Goal: Task Accomplishment & Management: Use online tool/utility

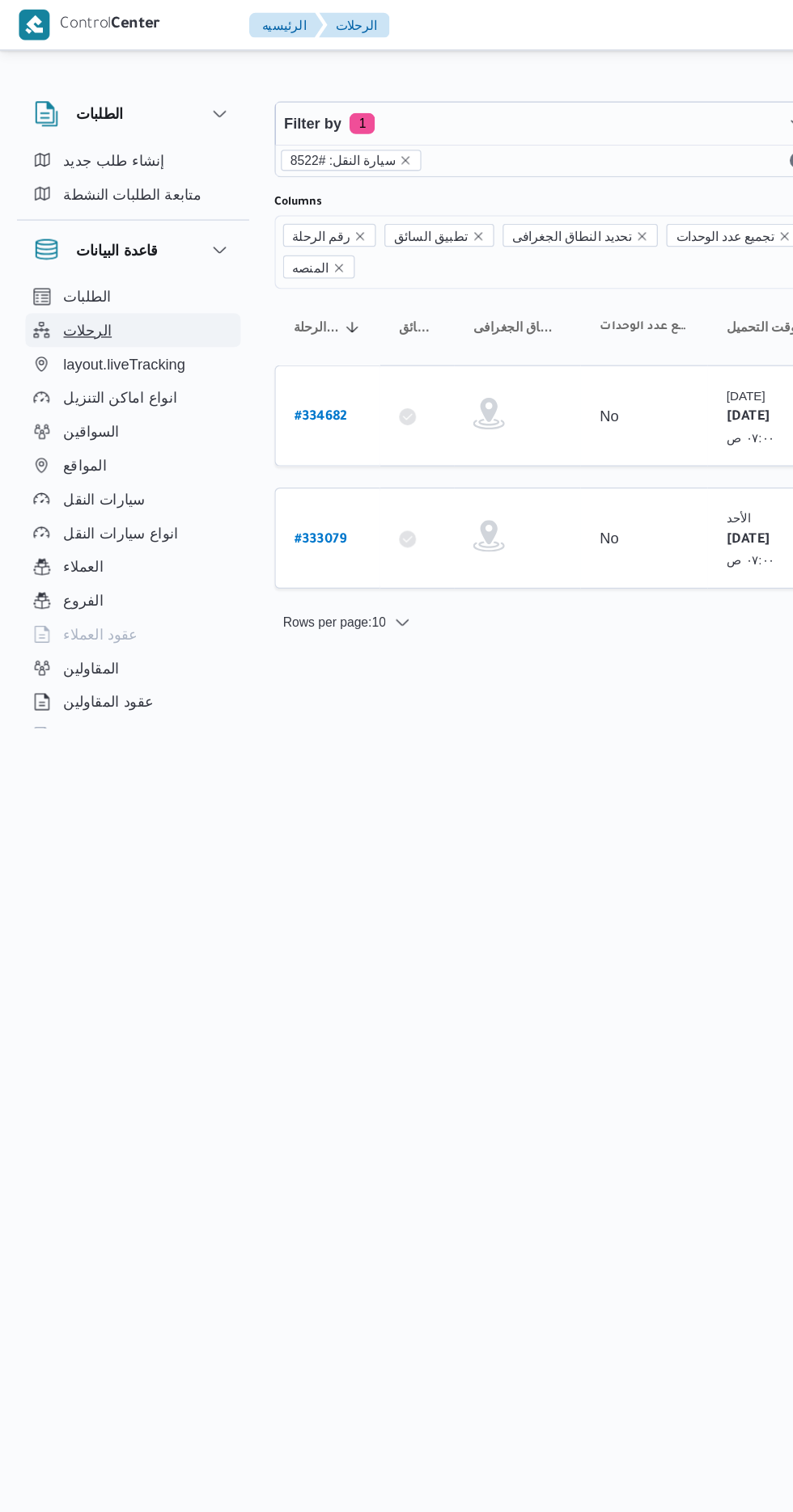
click at [62, 252] on span "الرحلات" at bounding box center [67, 252] width 37 height 19
click at [72, 251] on span "الرحلات" at bounding box center [67, 252] width 37 height 19
click at [306, 121] on icon "remove selected entity" at bounding box center [311, 122] width 10 height 10
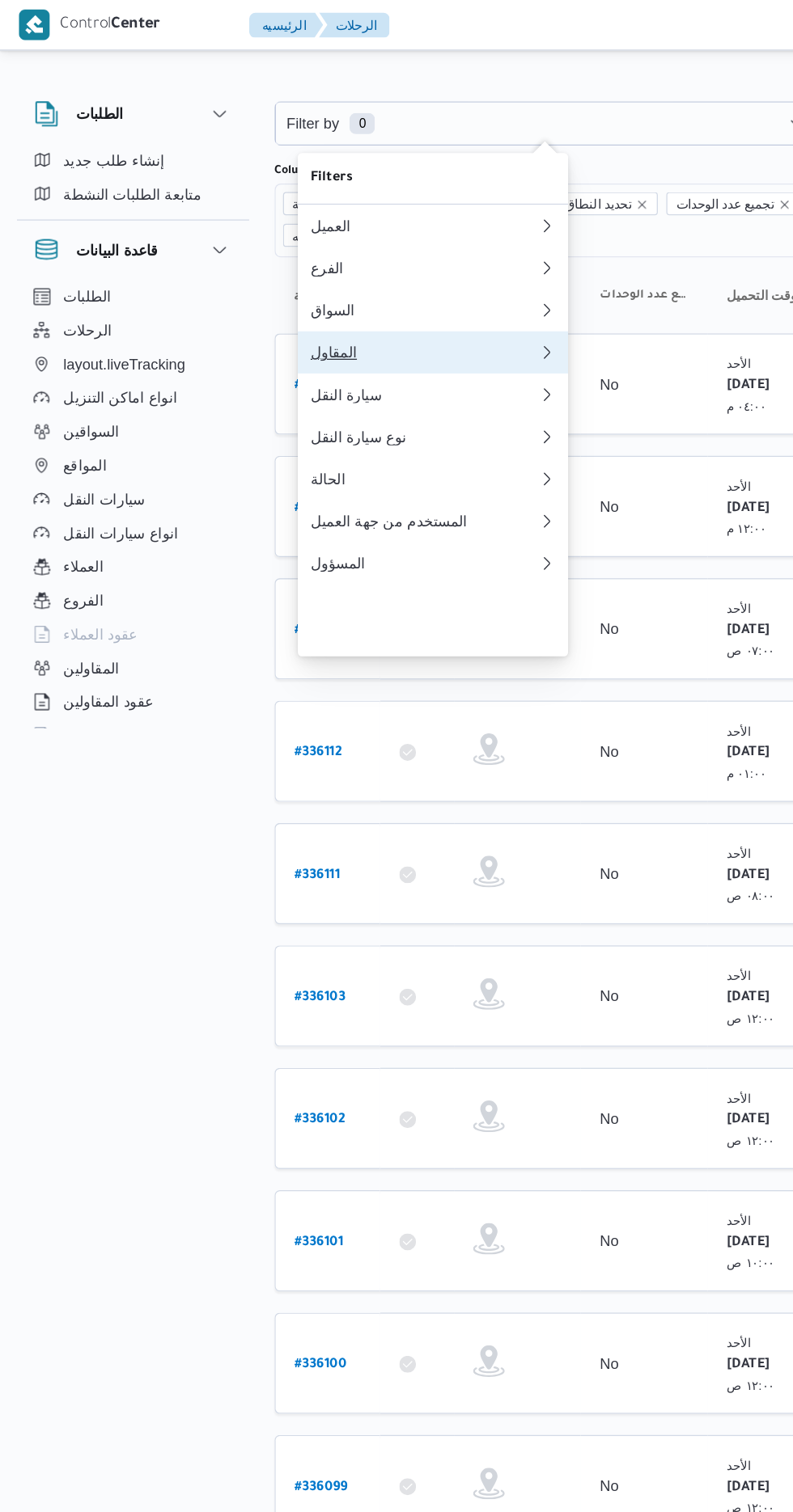
click at [269, 277] on div "المقاول" at bounding box center [325, 270] width 175 height 13
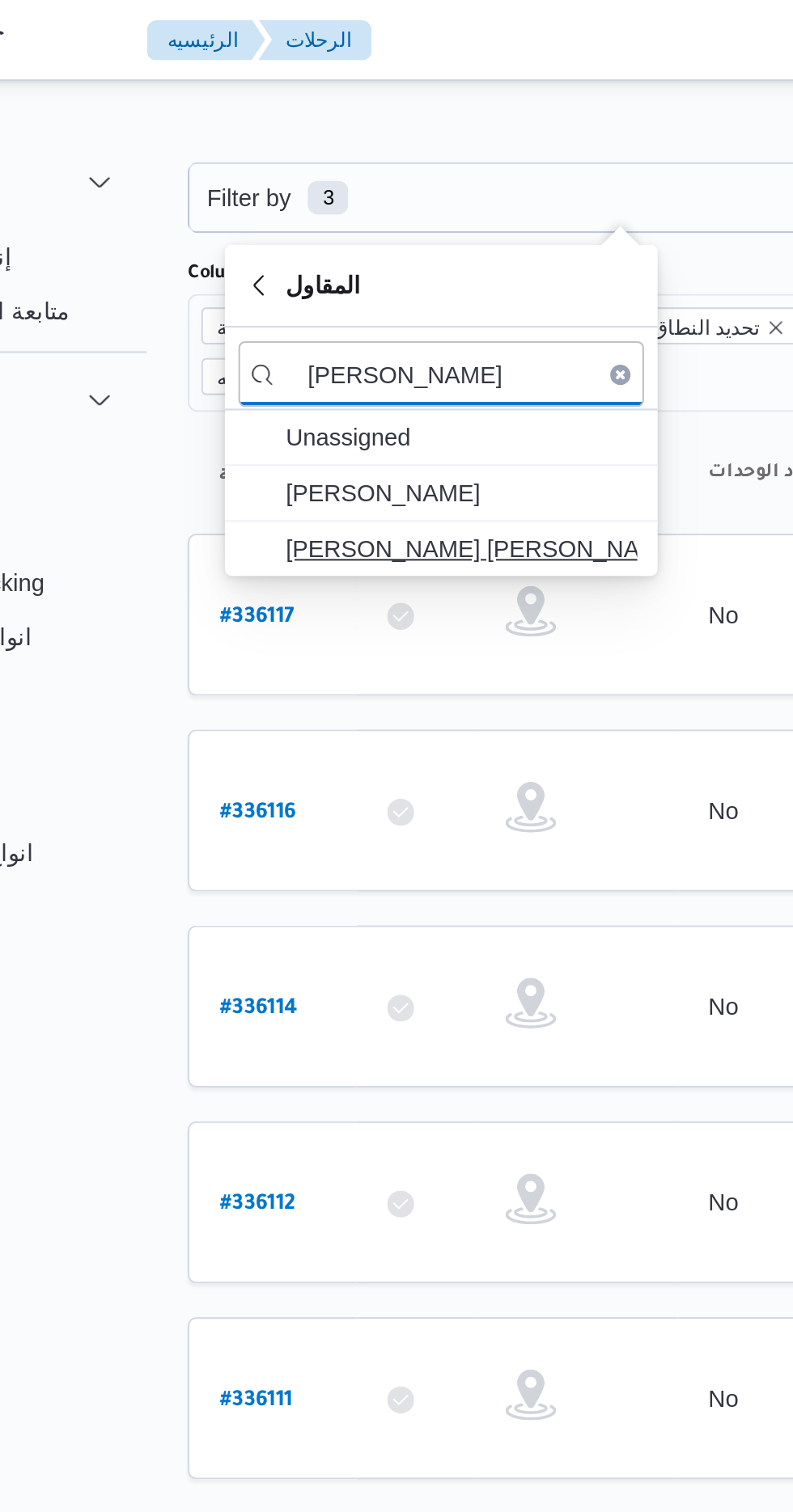
type input "[PERSON_NAME]"
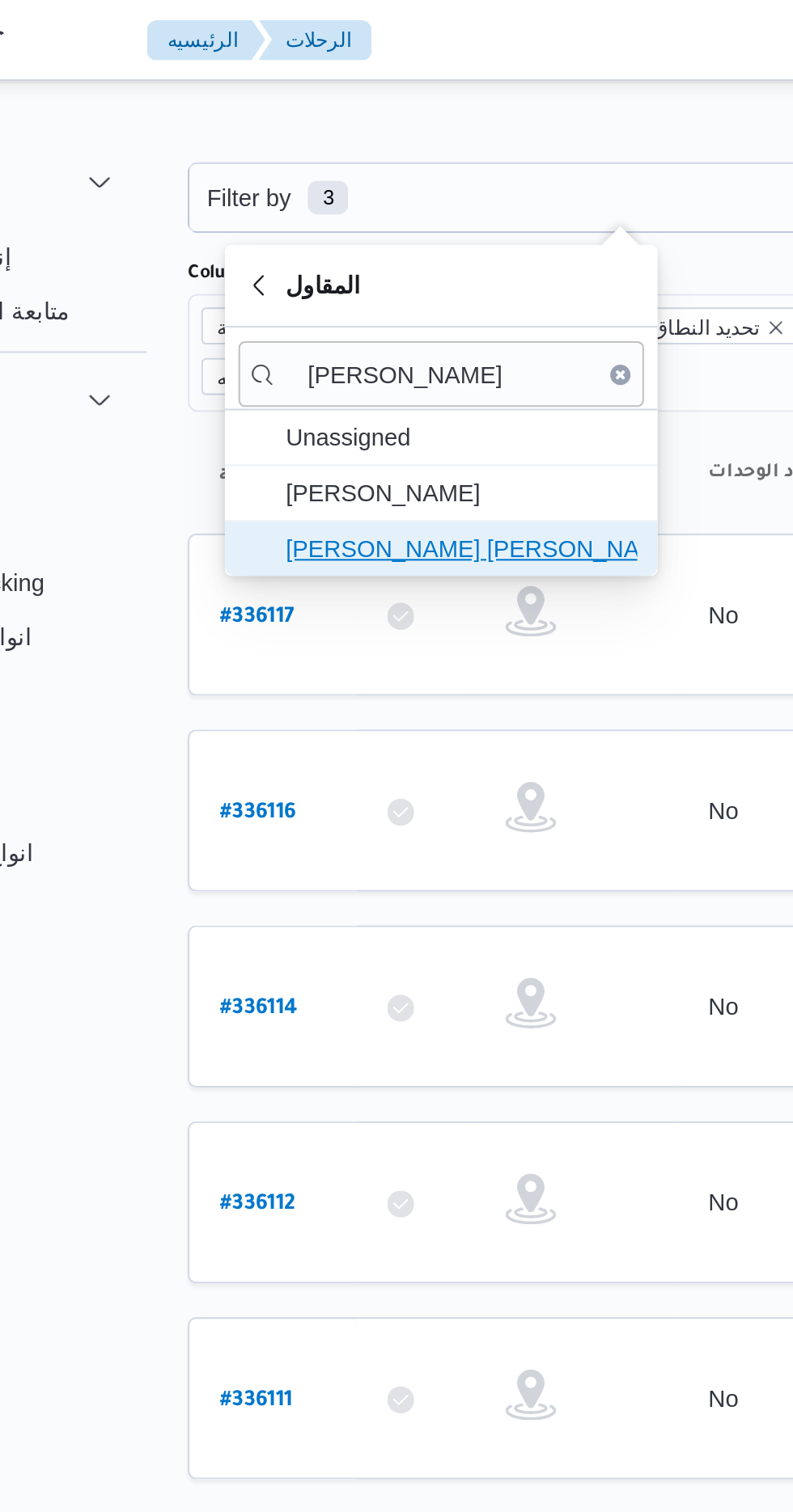
click at [317, 257] on span "[PERSON_NAME] [PERSON_NAME]" at bounding box center [341, 262] width 168 height 19
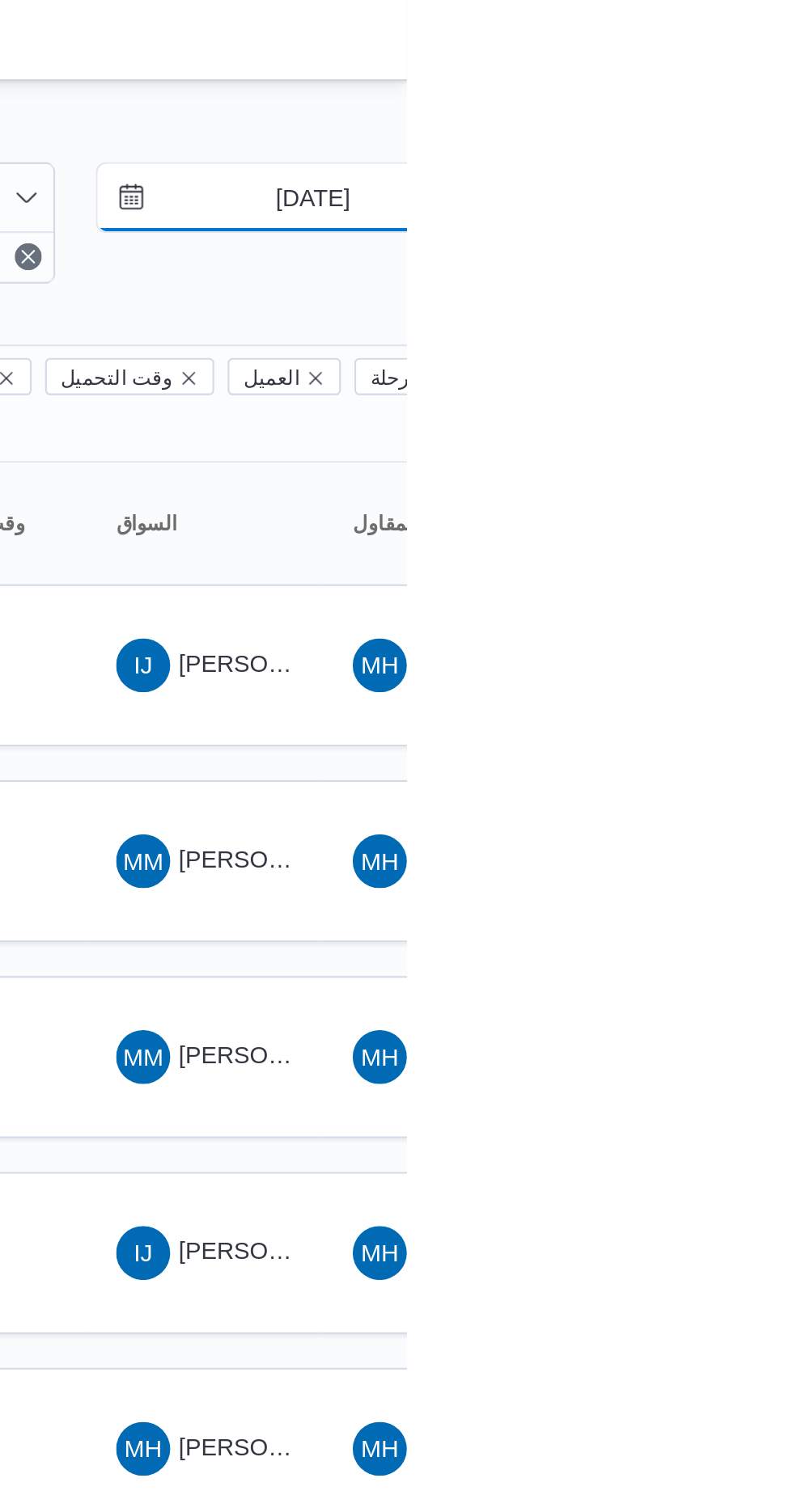
click at [736, 94] on input "[DATE]" at bounding box center [736, 95] width 184 height 33
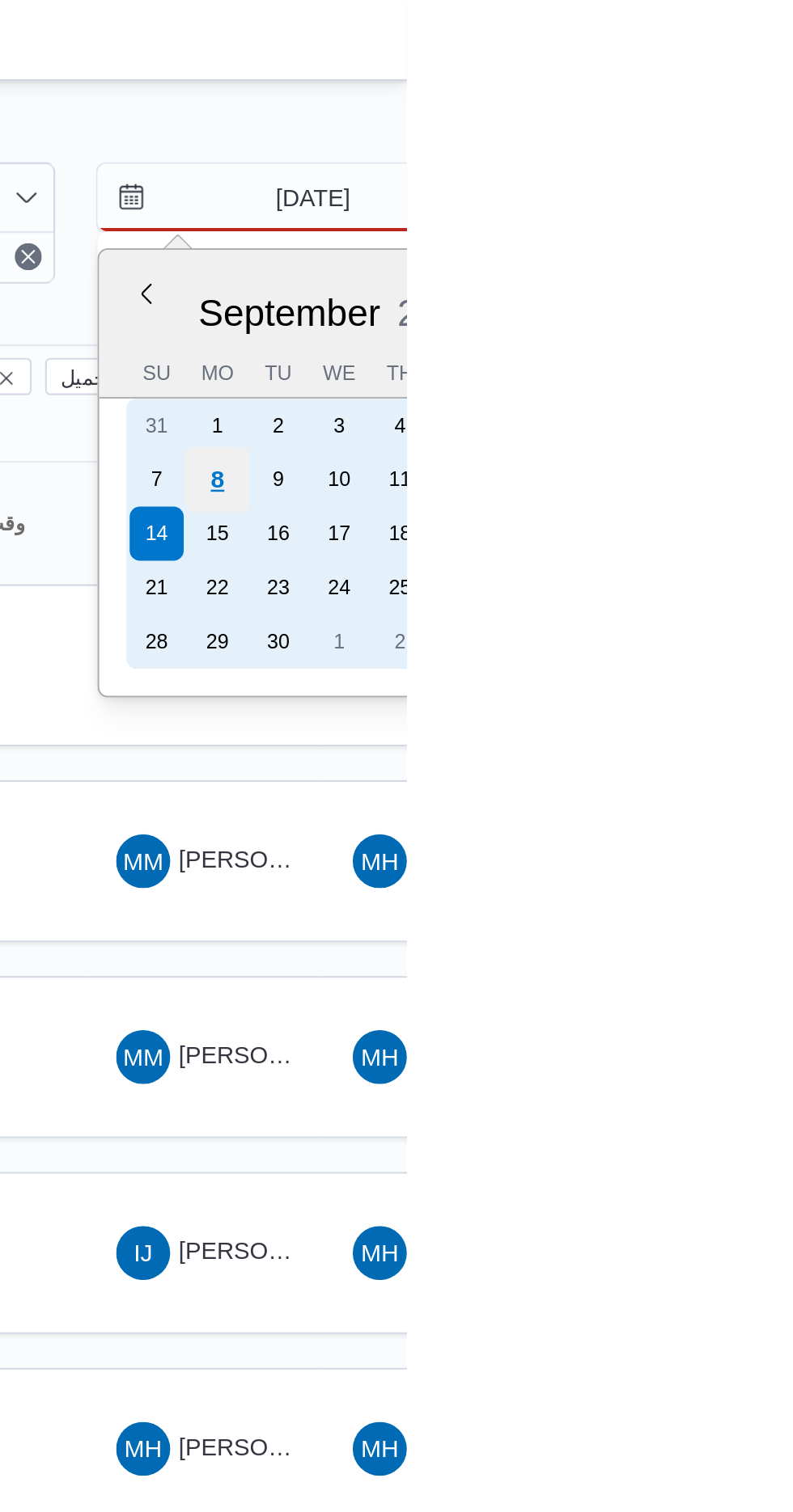
click at [710, 224] on div "8" at bounding box center [702, 230] width 31 height 31
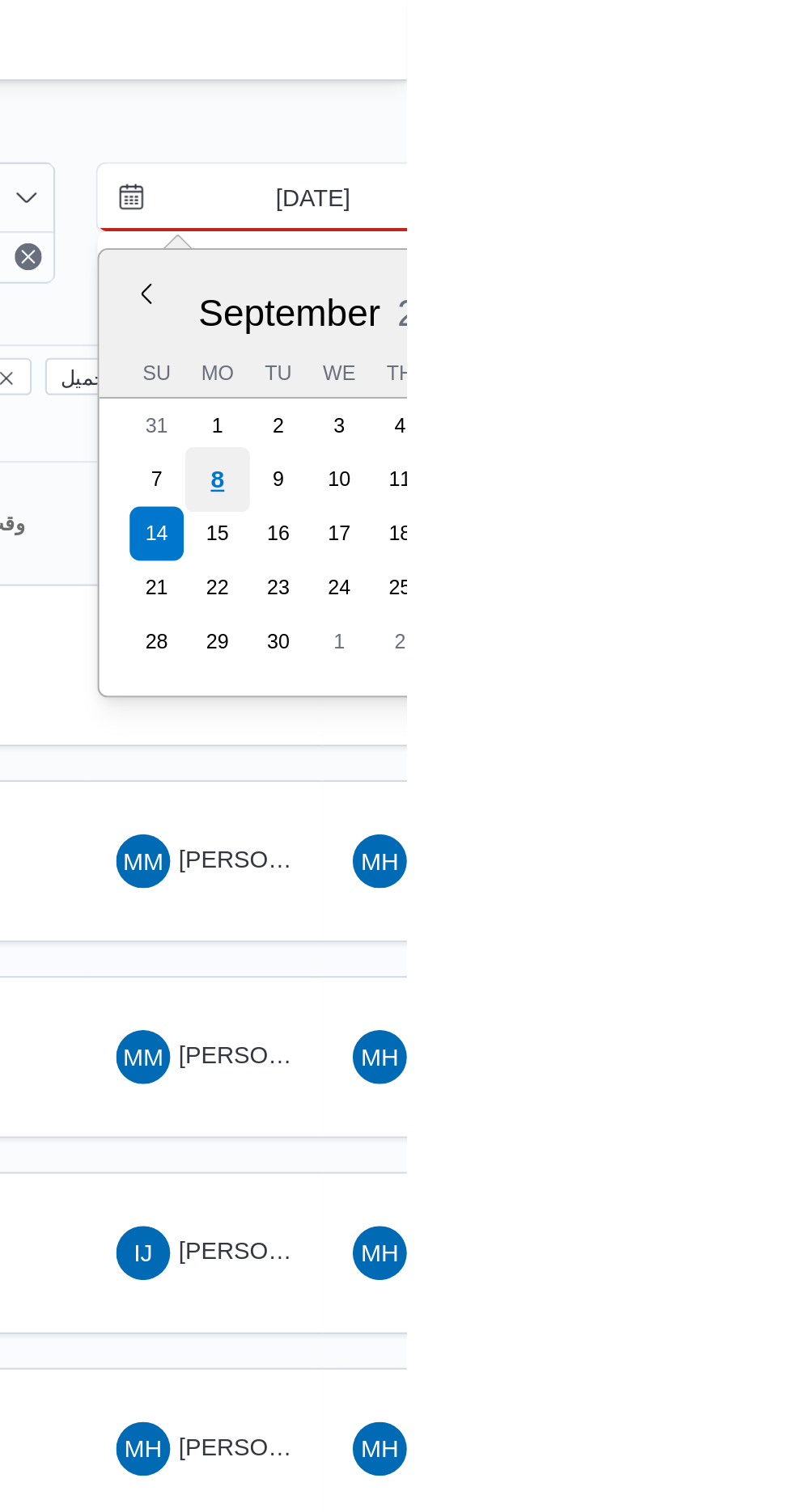
type input "[DATE]"
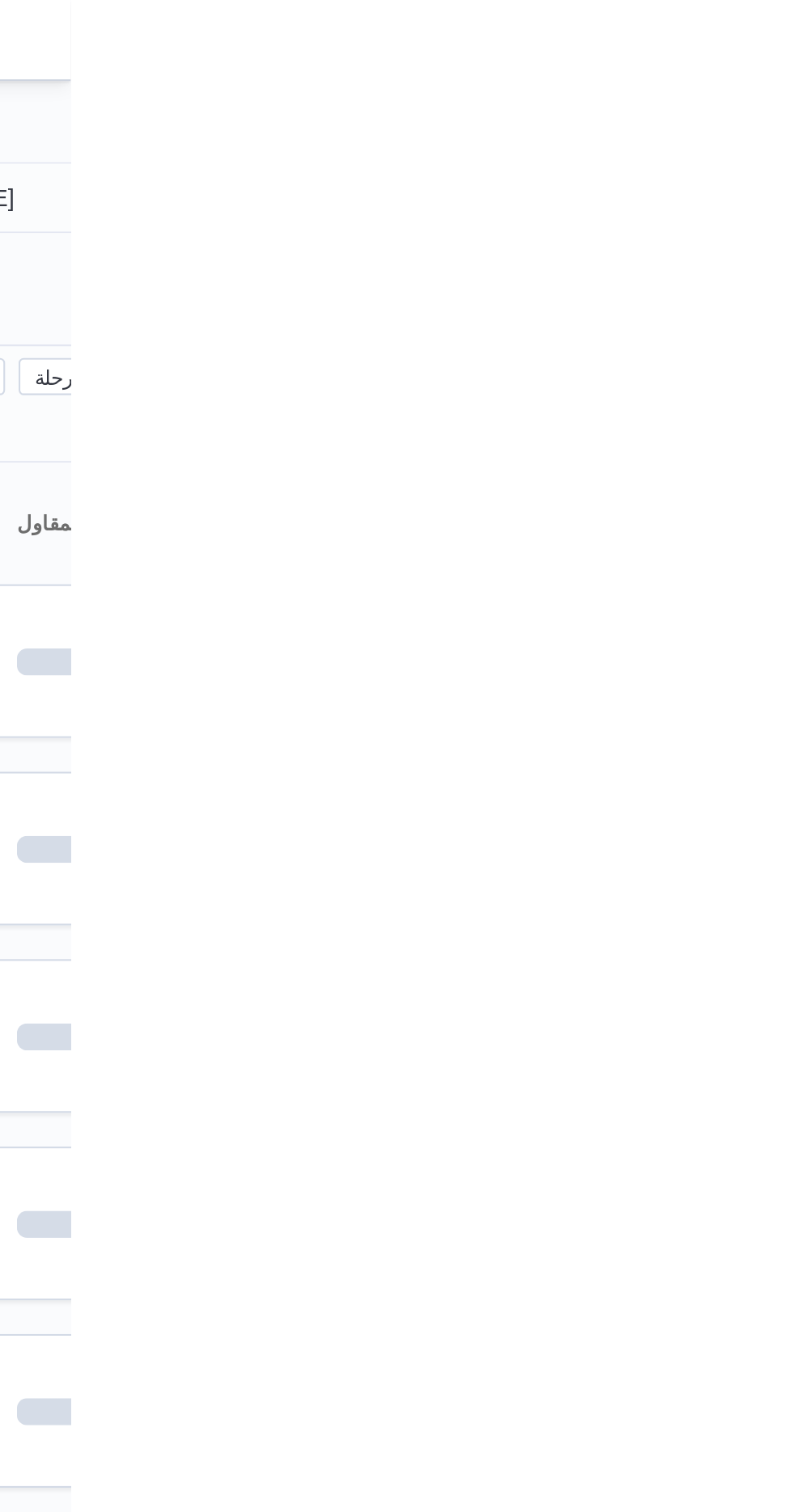
type input "[DATE]"
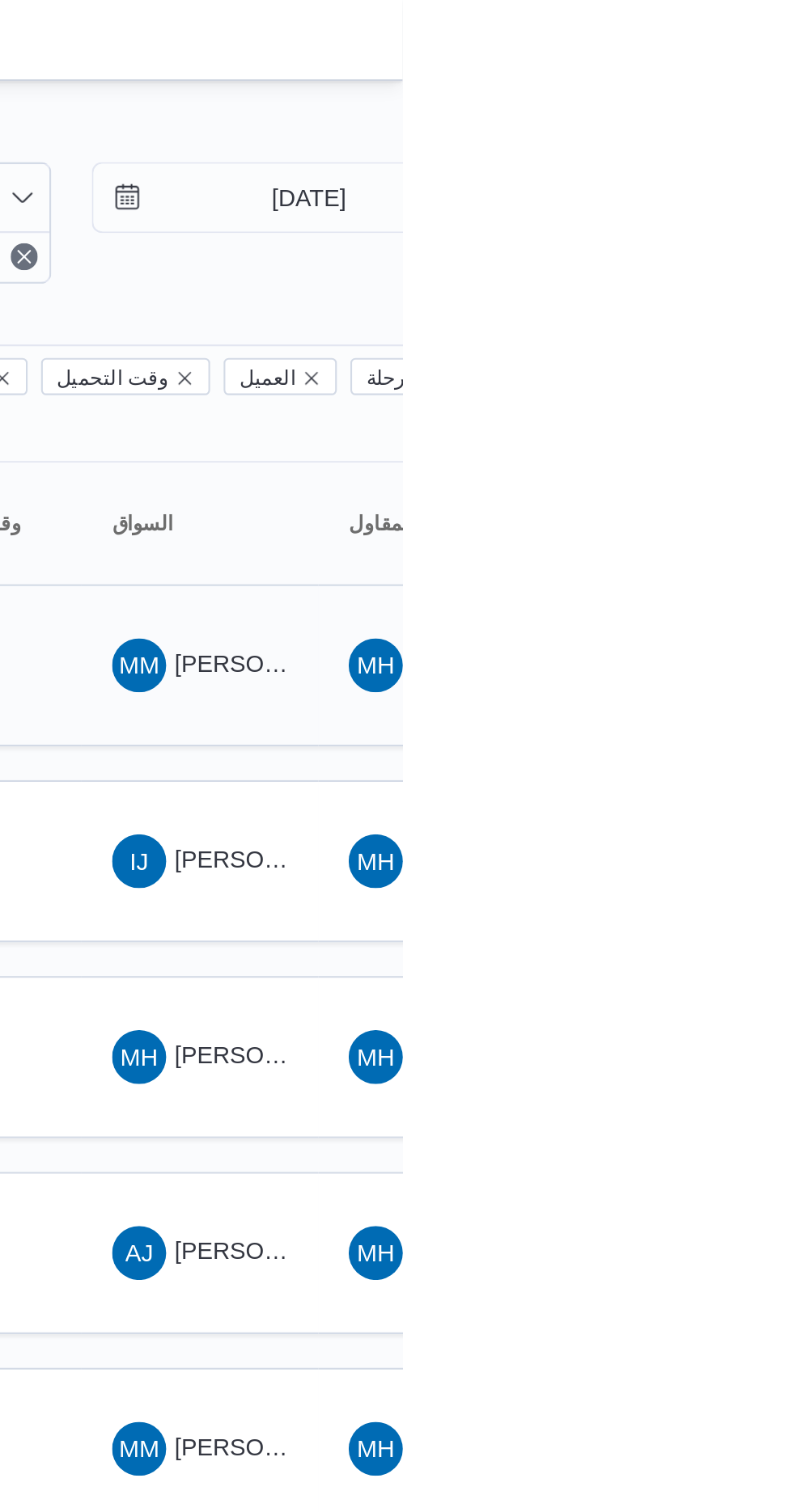
click at [713, 311] on span "[PERSON_NAME] [PERSON_NAME]" at bounding box center [778, 318] width 189 height 13
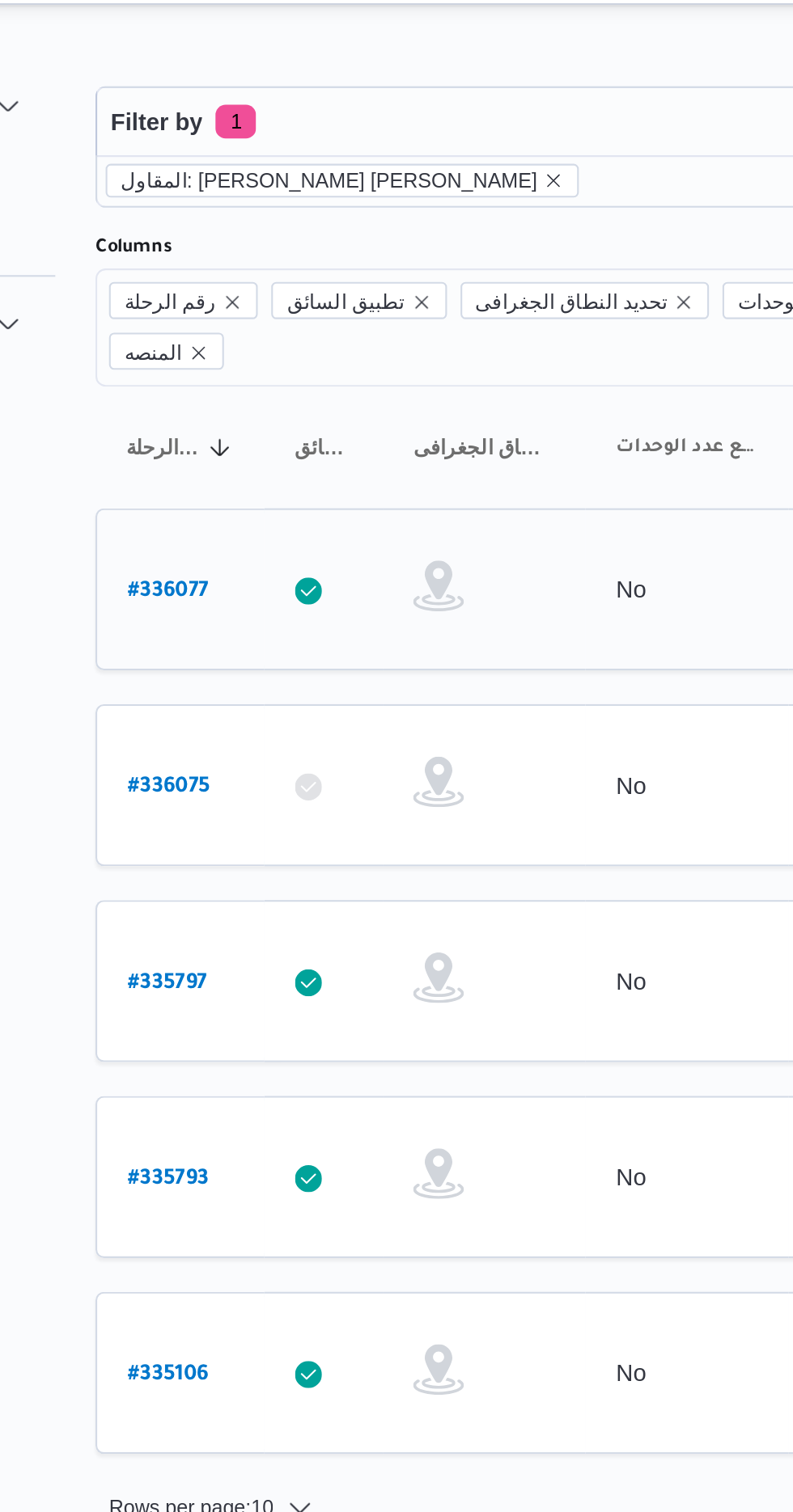
click at [241, 315] on b "# 336077" at bounding box center [244, 320] width 39 height 12
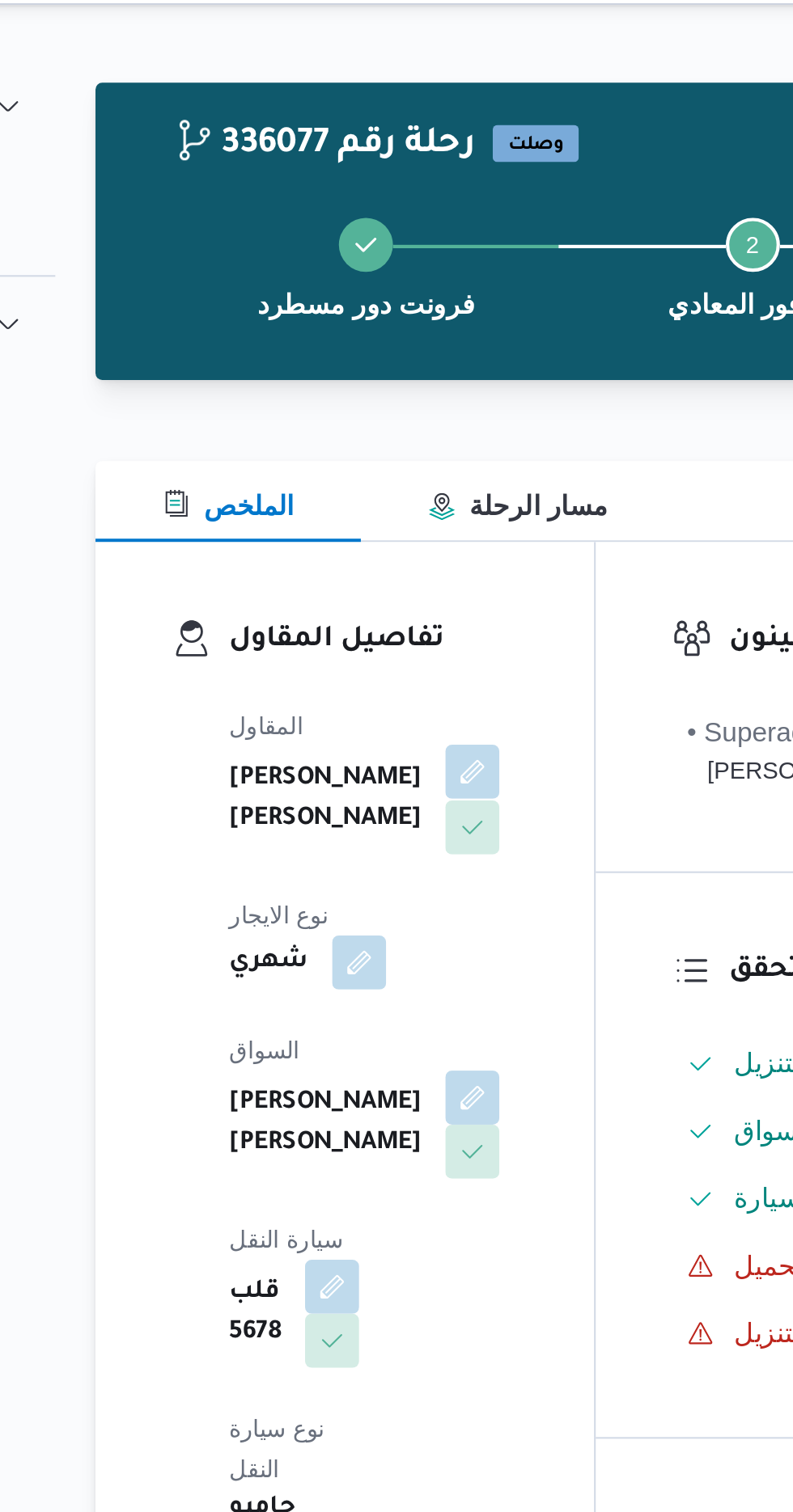
click at [377, 418] on button "button" at bounding box center [390, 405] width 26 height 26
click at [422, 626] on div "المقاول [PERSON_NAME] [PERSON_NAME] شهري [PERSON_NAME] [PERSON_NAME] سيارة النق…" at bounding box center [343, 630] width 158 height 530
click at [377, 549] on button "button" at bounding box center [390, 561] width 26 height 26
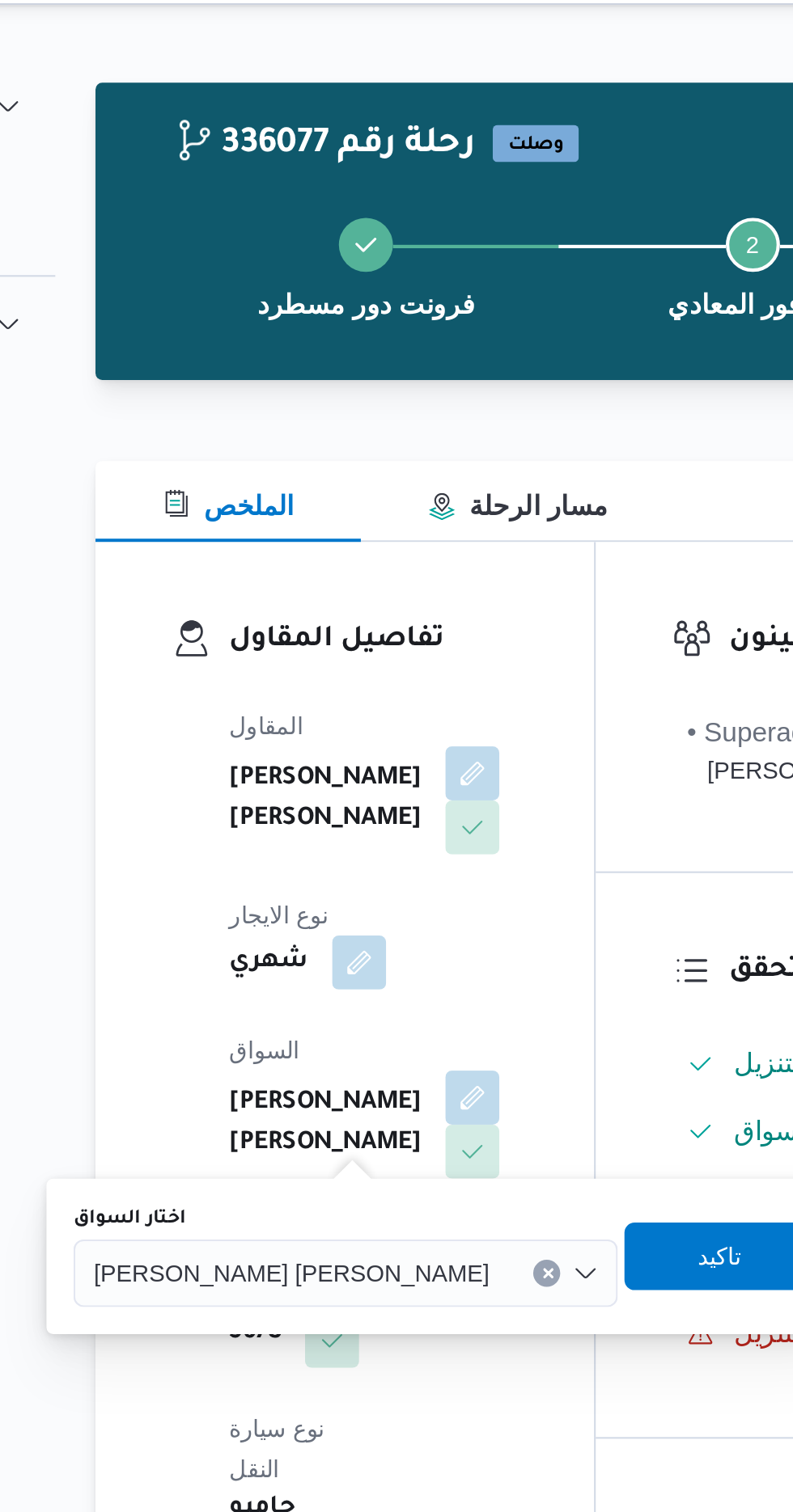
click at [296, 632] on div "[PERSON_NAME] [PERSON_NAME]" at bounding box center [330, 646] width 261 height 33
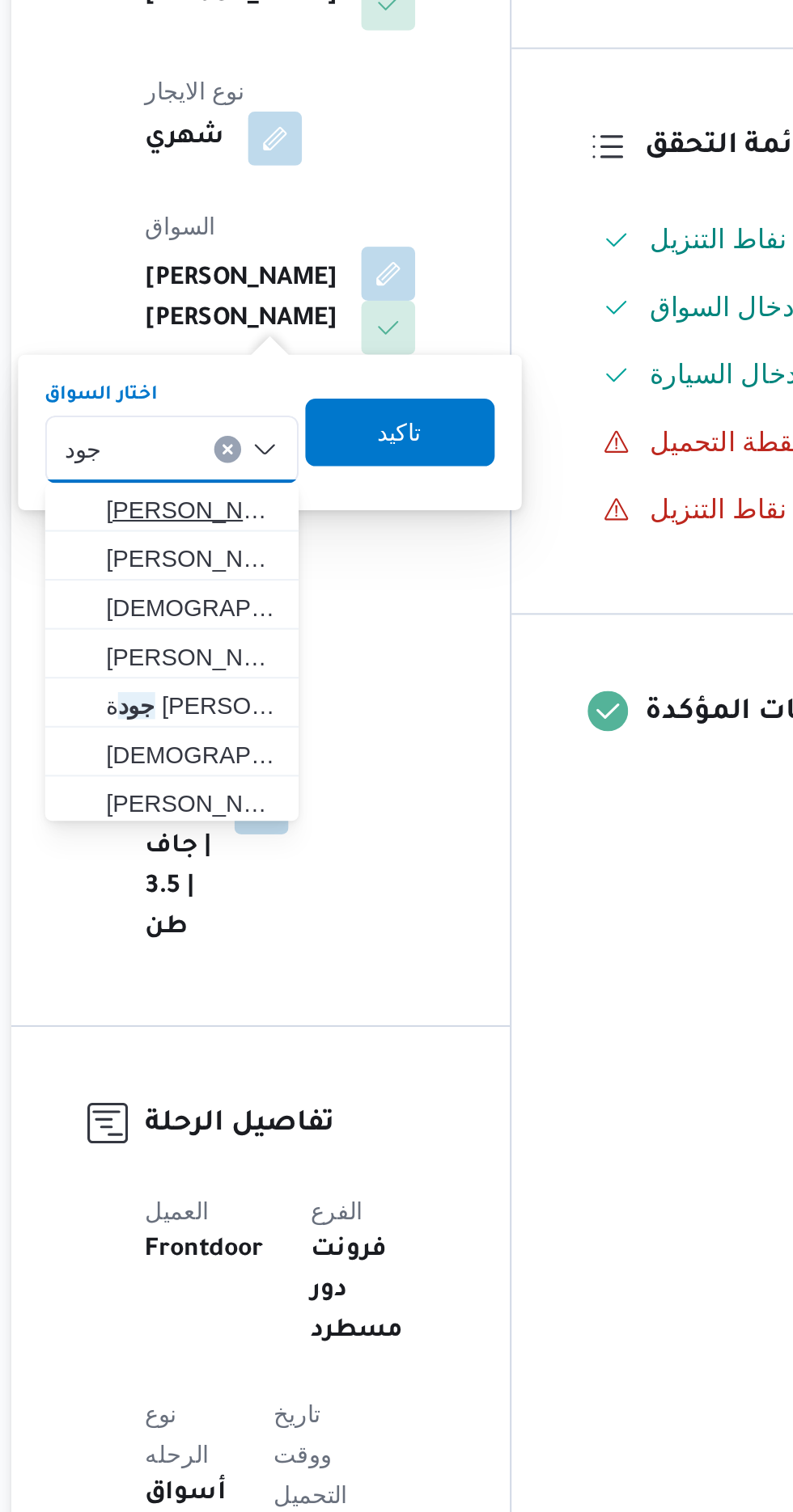
type input "جود"
click at [289, 680] on span "[PERSON_NAME] ة [PERSON_NAME]" at bounding box center [296, 674] width 82 height 19
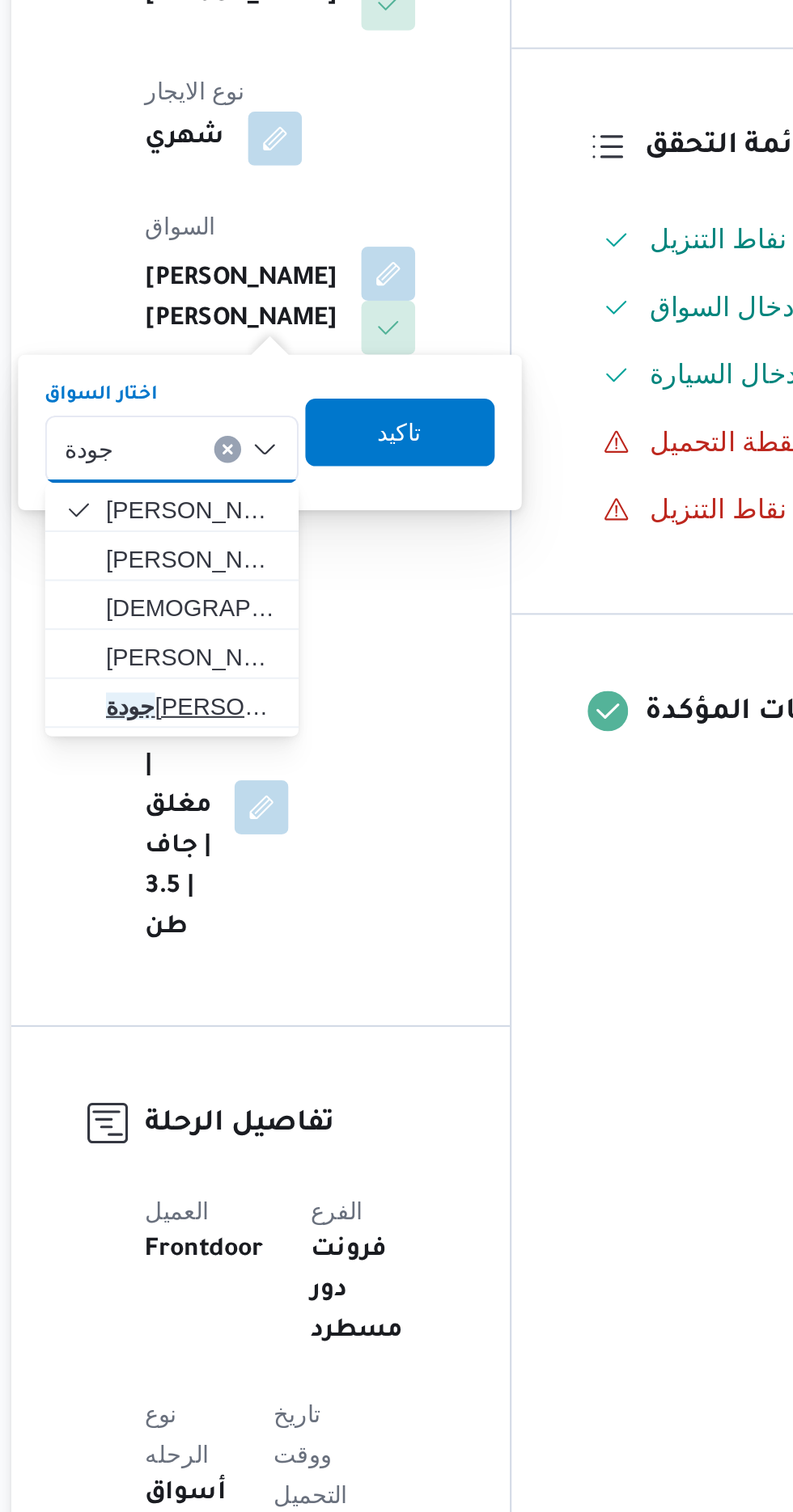
type input "جودة"
click at [301, 771] on span "جودة [PERSON_NAME]" at bounding box center [296, 768] width 82 height 19
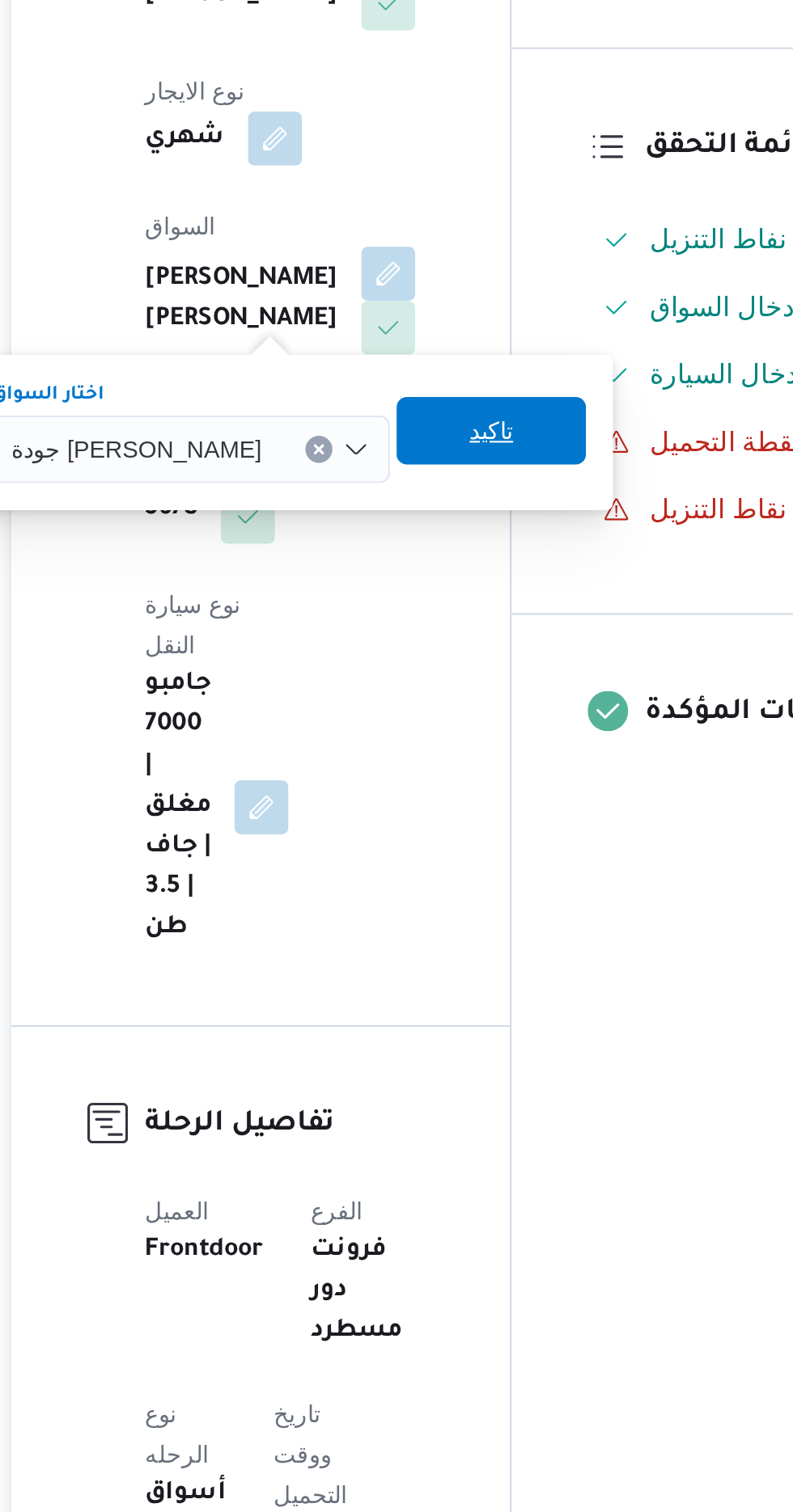
click at [429, 635] on span "تاكيد" at bounding box center [439, 636] width 21 height 19
